Goal: Task Accomplishment & Management: Manage account settings

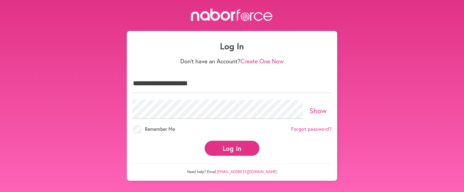
click at [224, 151] on button "Log In" at bounding box center [232, 147] width 55 height 15
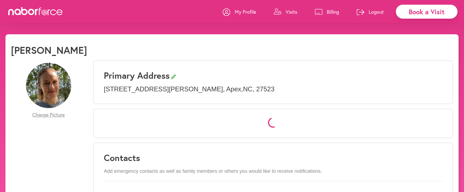
select select "*"
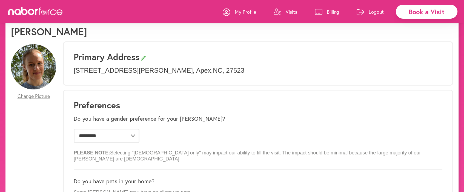
scroll to position [20, 0]
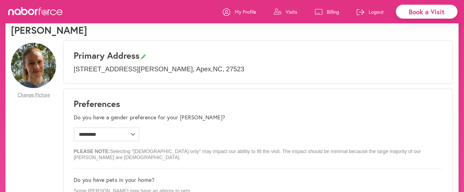
click at [290, 9] on p "Visits" at bounding box center [292, 11] width 12 height 7
